Goal: Information Seeking & Learning: Learn about a topic

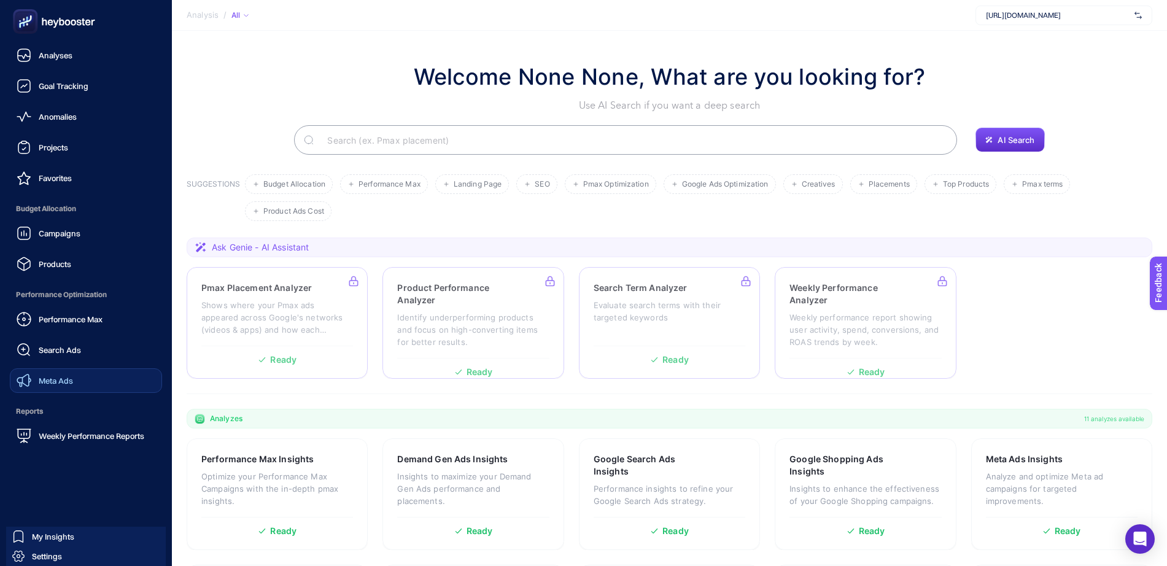
click at [63, 376] on span "Meta Ads" at bounding box center [56, 381] width 34 height 10
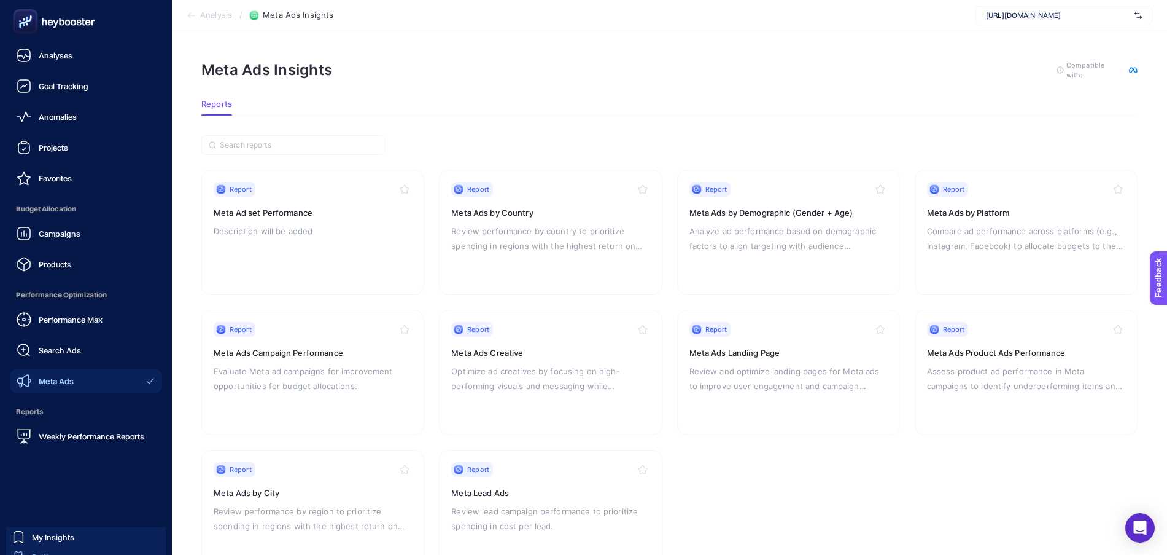
click at [28, 551] on div "Settings" at bounding box center [37, 556] width 50 height 12
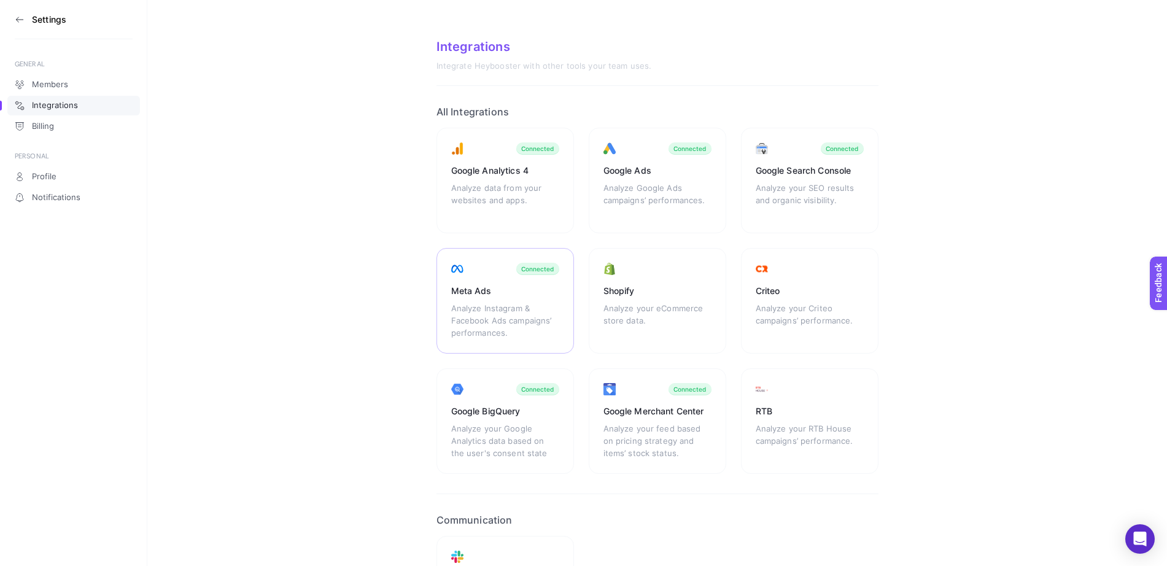
scroll to position [77, 0]
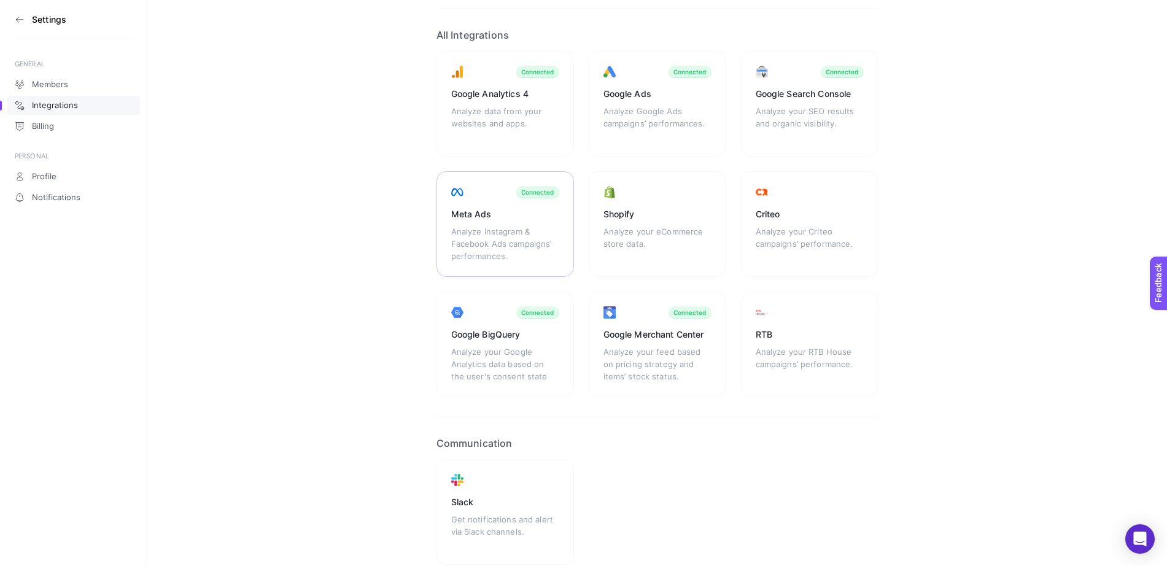
click at [496, 268] on div "Meta Ads Analyze Instagram & Facebook Ads campaigns’ performances. Connected" at bounding box center [506, 224] width 138 height 106
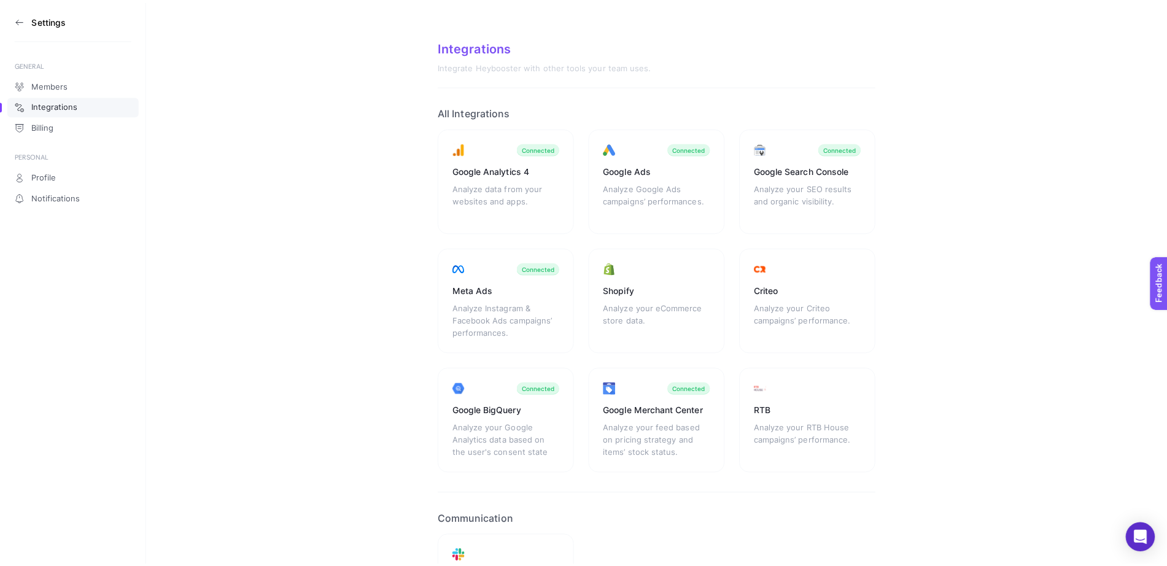
scroll to position [77, 0]
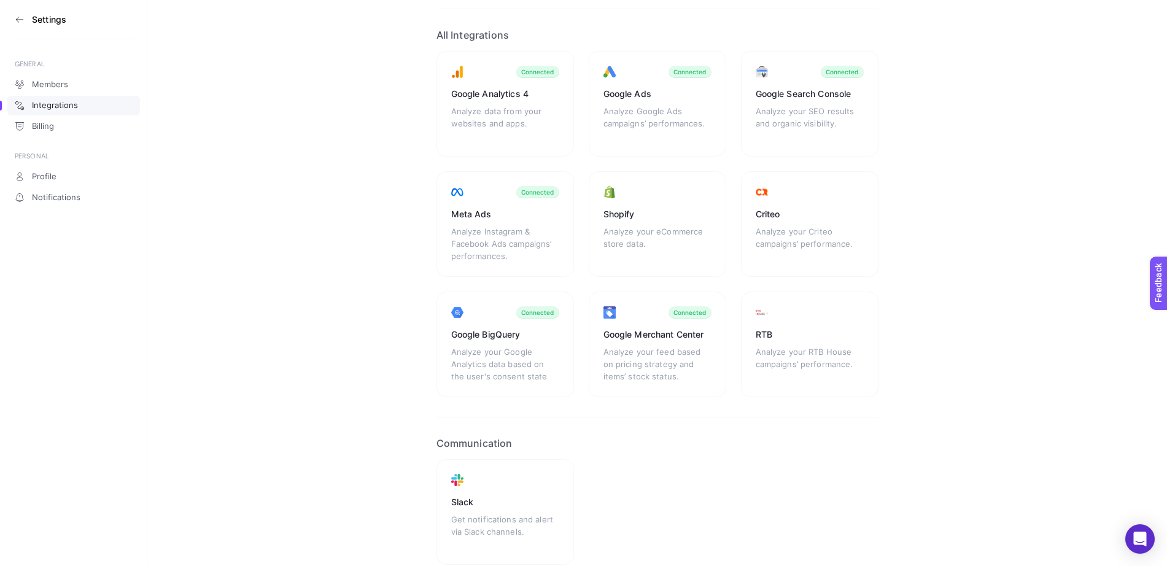
click at [21, 21] on icon at bounding box center [20, 20] width 10 height 10
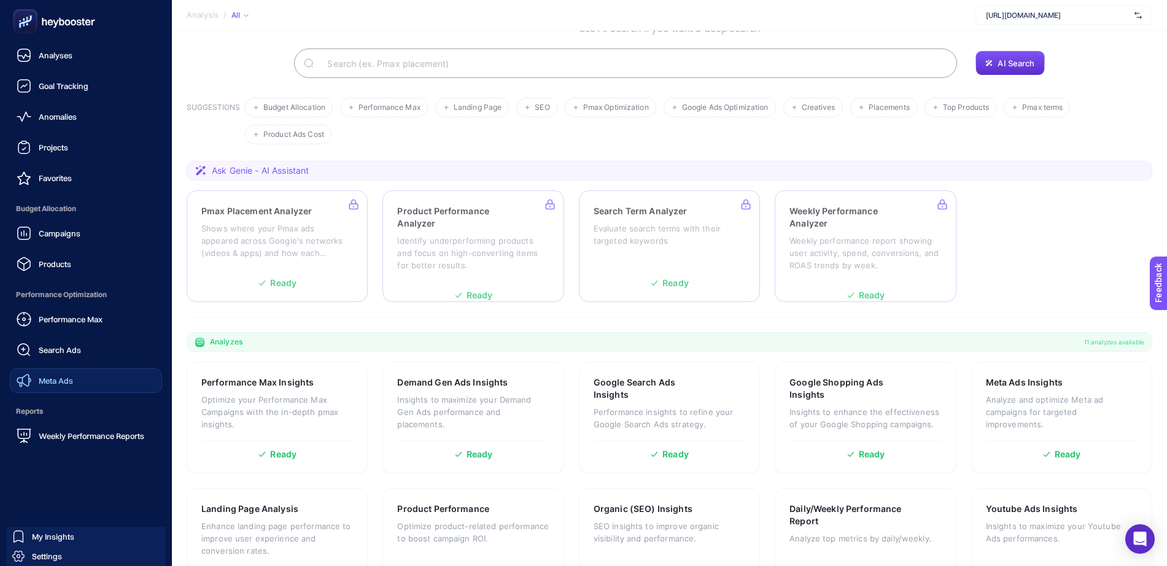
click at [98, 375] on link "Meta Ads" at bounding box center [86, 380] width 152 height 25
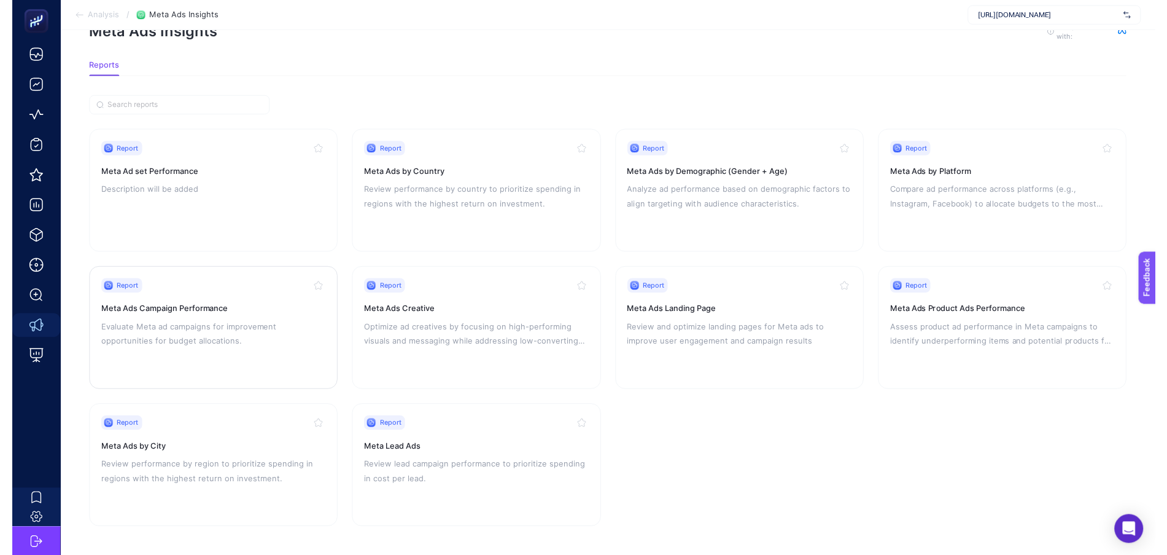
scroll to position [48, 0]
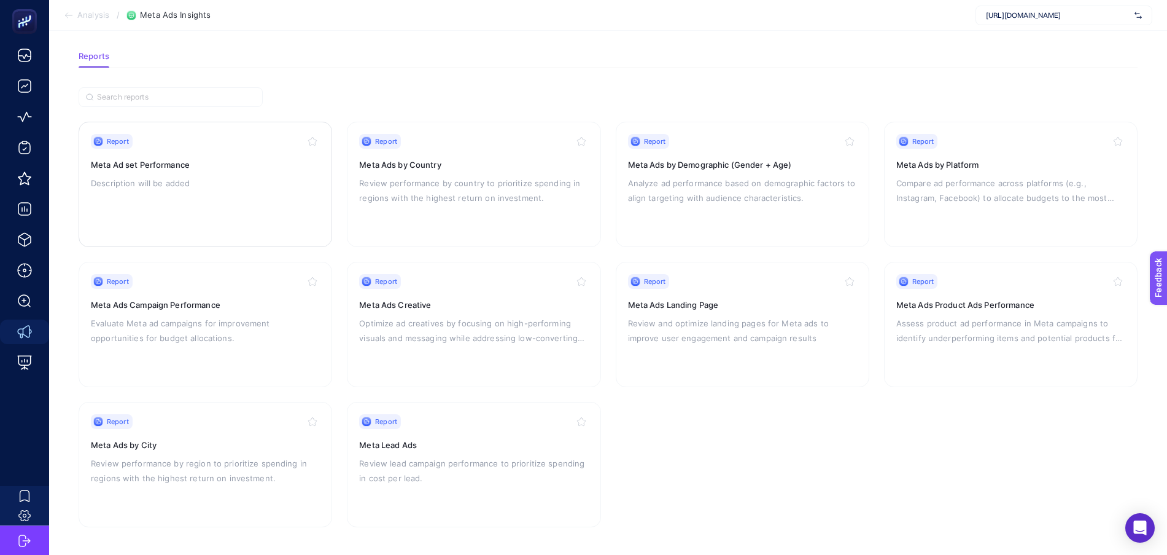
click at [246, 209] on div "Report Meta Ad set Performance Description will be added" at bounding box center [205, 184] width 229 height 101
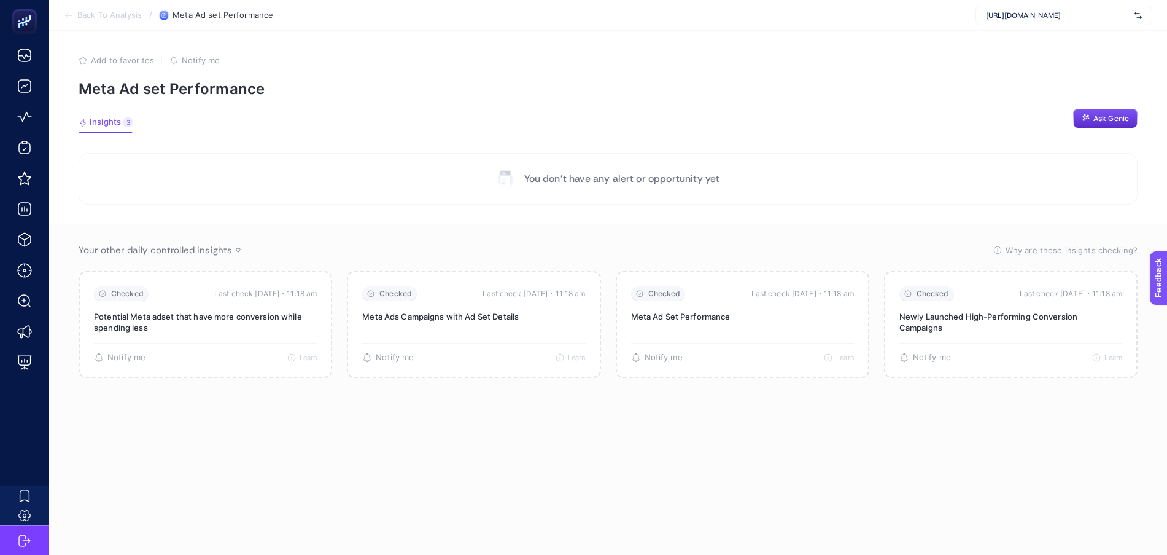
scroll to position [48, 0]
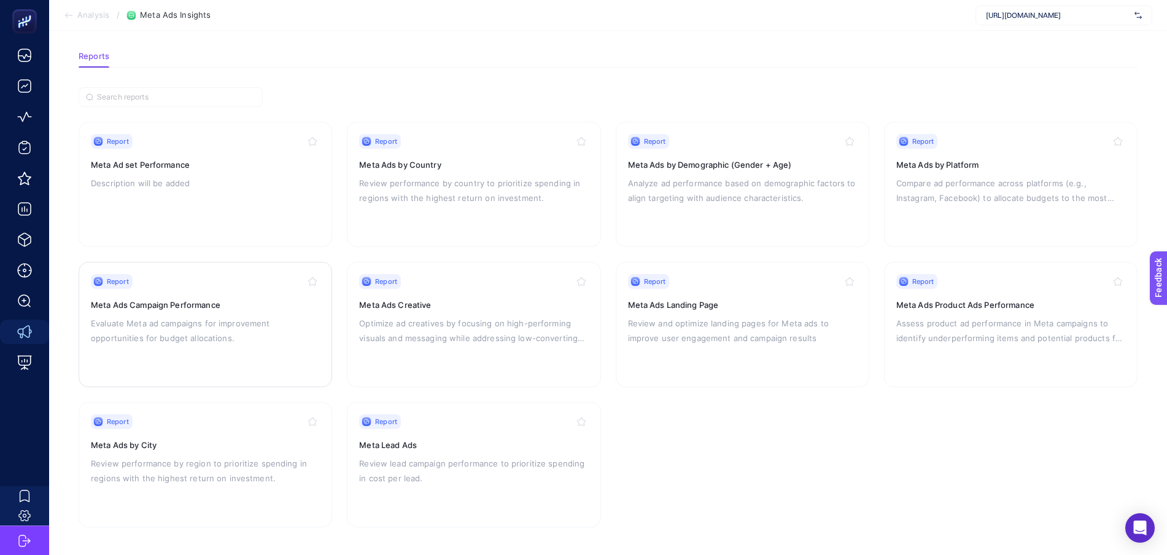
click at [178, 295] on div "Report Meta Ads Campaign Performance Evaluate Meta [PERSON_NAME] for improvemen…" at bounding box center [205, 324] width 229 height 101
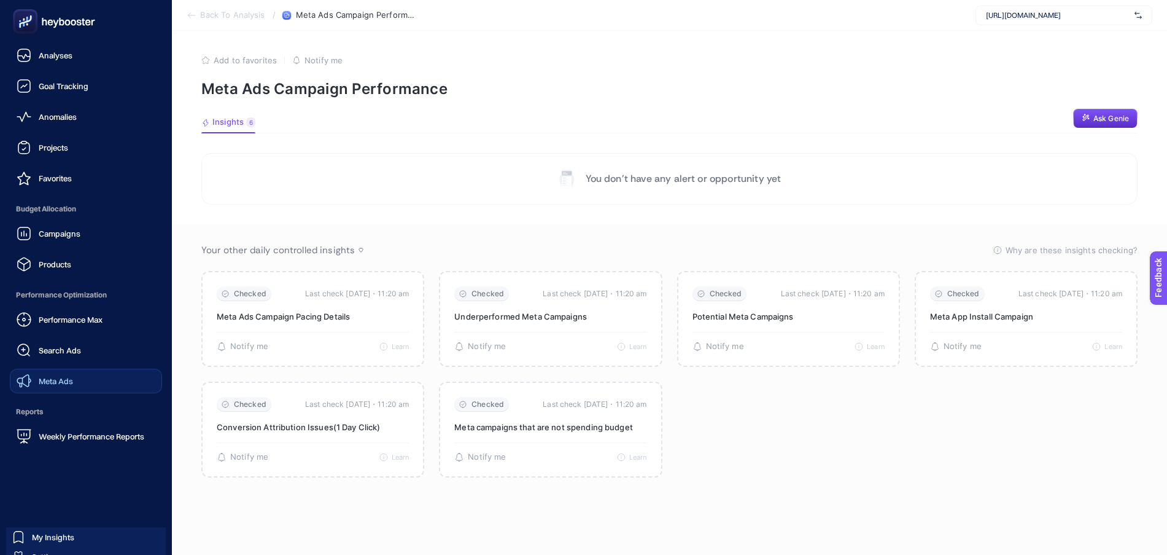
click at [85, 382] on link "Meta Ads" at bounding box center [86, 380] width 152 height 25
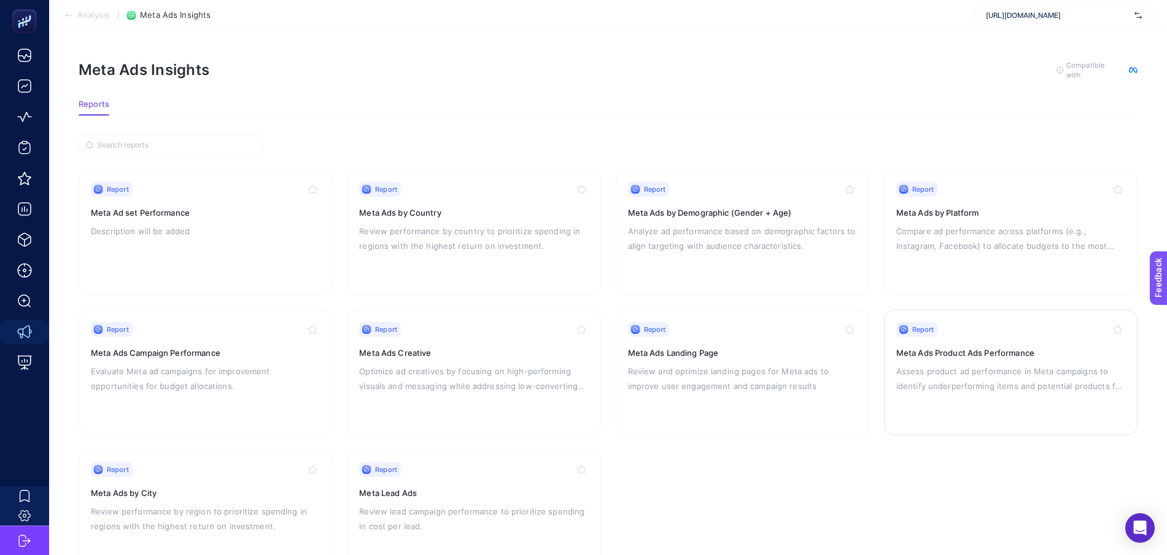
click at [1032, 364] on p "Assess product ad performance in Meta campaigns to identify underperforming ite…" at bounding box center [1011, 378] width 229 height 29
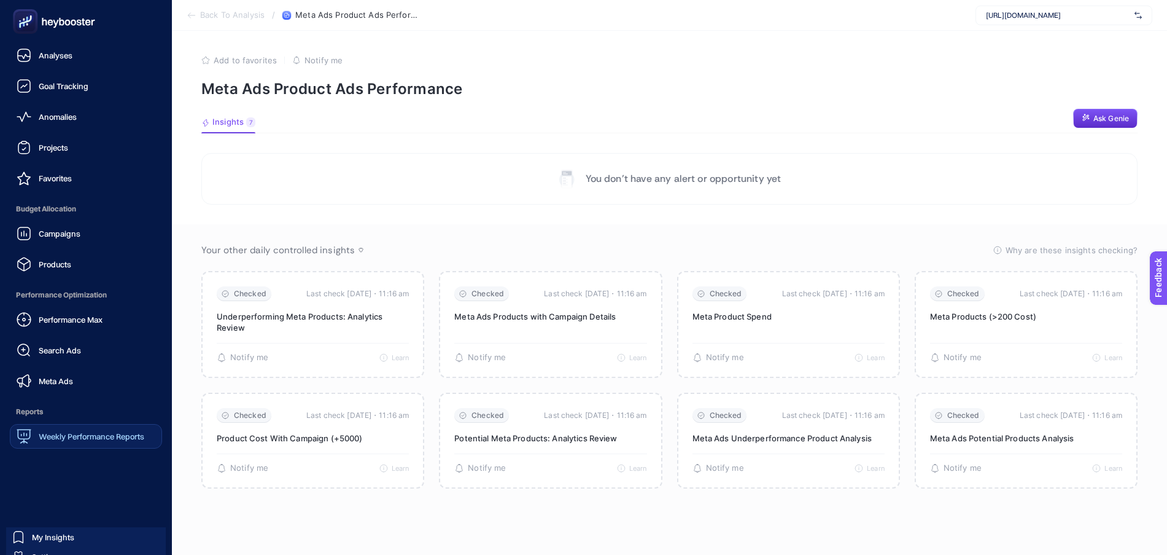
click at [70, 429] on div "Weekly Performance Reports" at bounding box center [81, 436] width 128 height 15
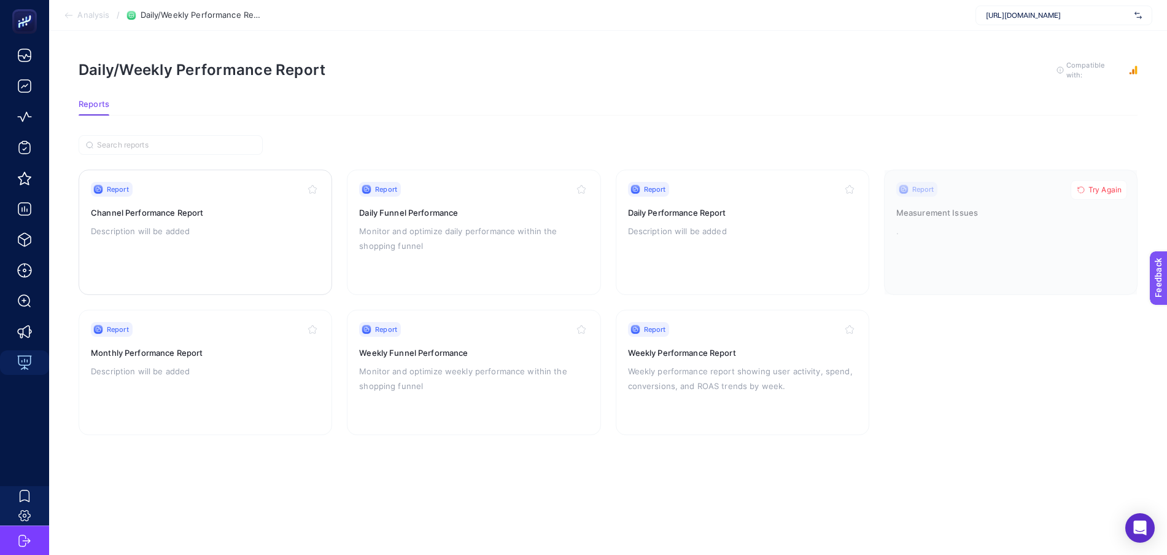
click at [271, 255] on div "Report Channel Performance Report Description will be added" at bounding box center [205, 232] width 229 height 101
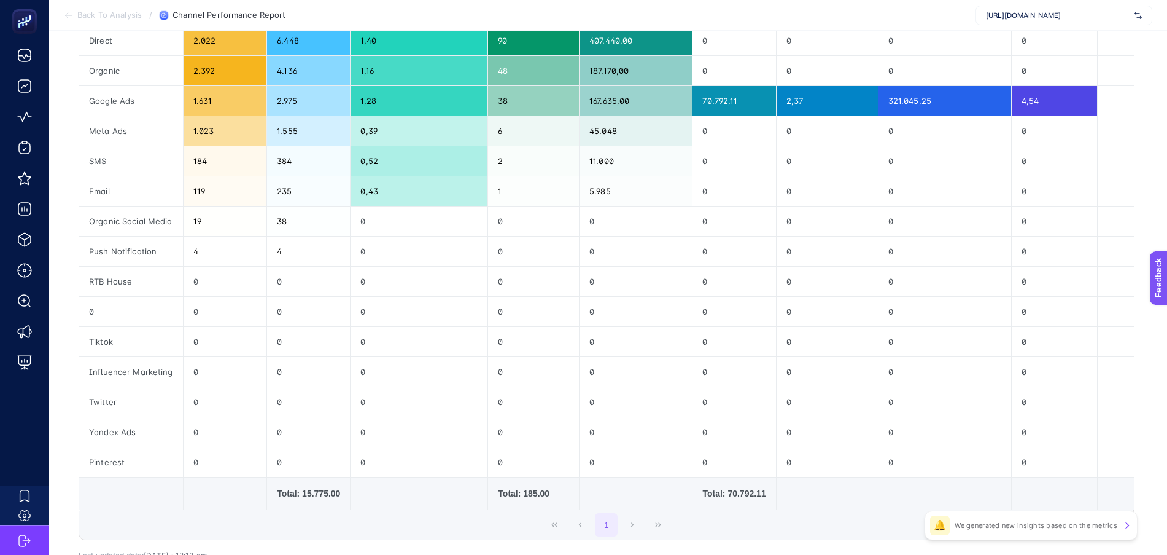
scroll to position [132, 0]
